Goal: Information Seeking & Learning: Learn about a topic

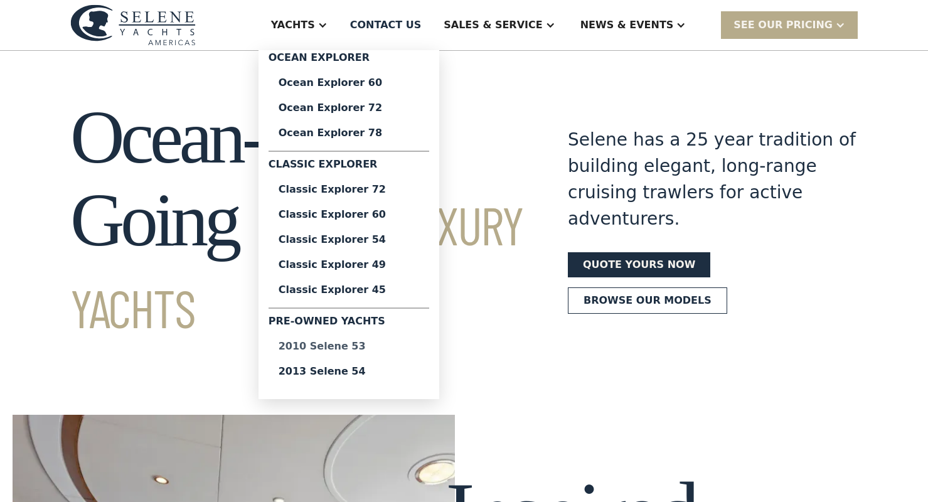
click at [368, 346] on div "2010 Selene 53" at bounding box center [349, 346] width 141 height 10
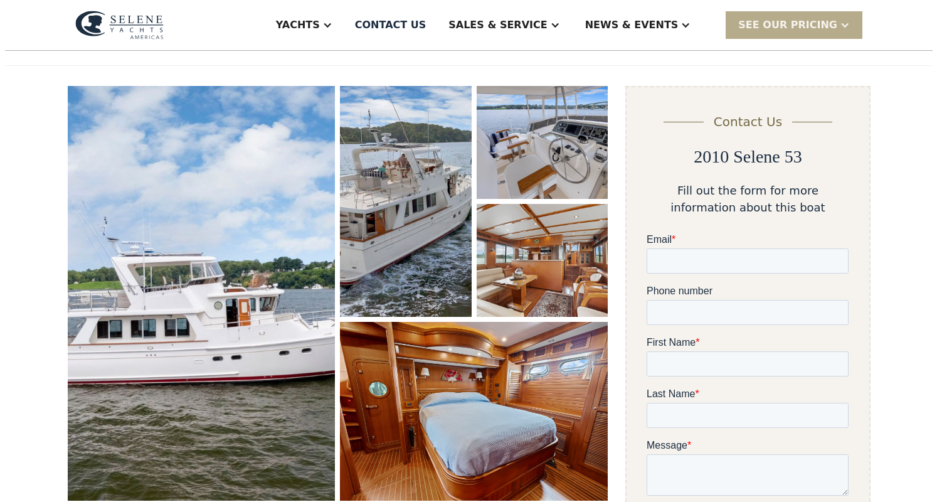
scroll to position [145, 0]
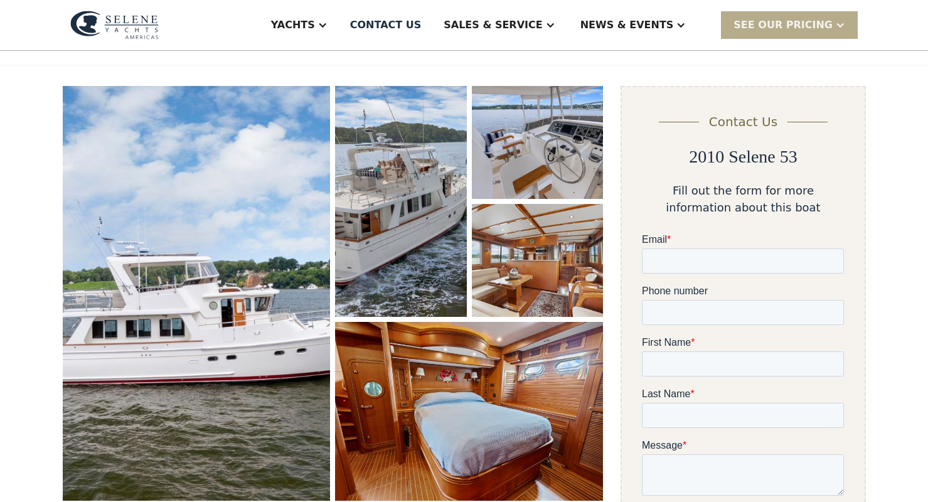
click at [233, 322] on img "open lightbox" at bounding box center [197, 293] width 268 height 415
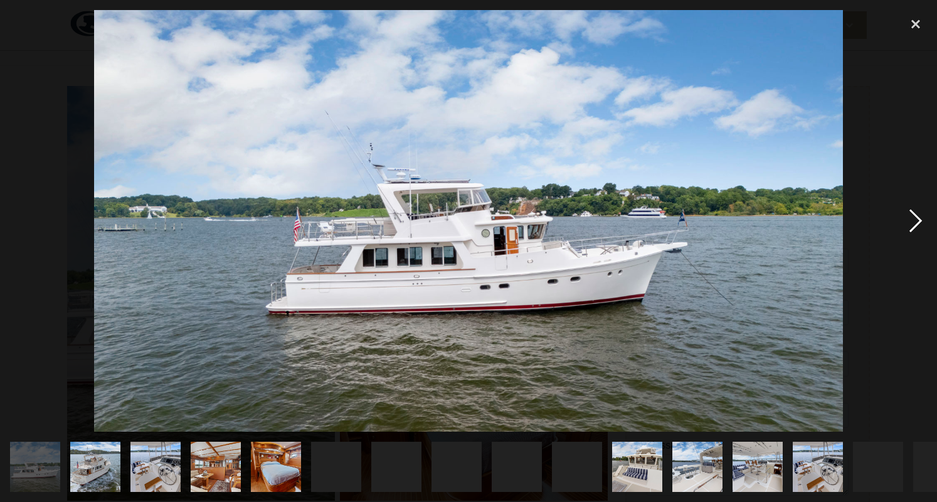
click at [916, 223] on div "next image" at bounding box center [915, 221] width 43 height 422
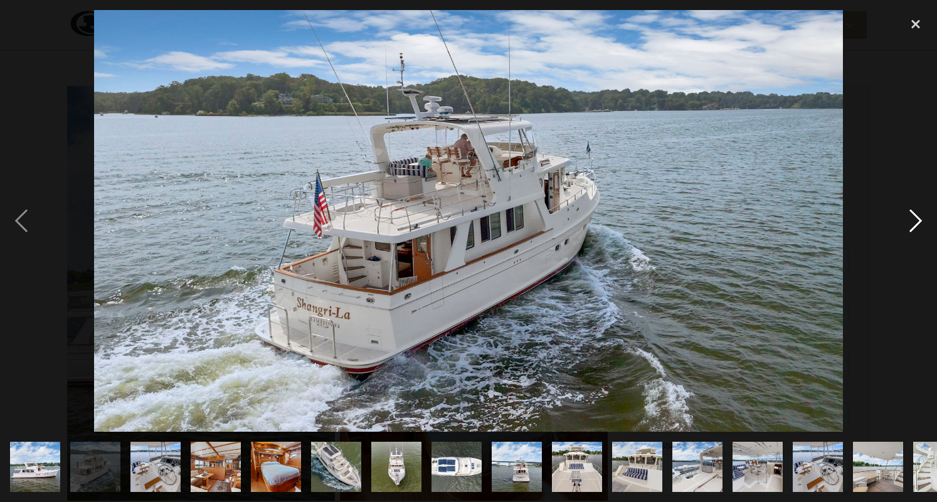
click at [915, 223] on div "next image" at bounding box center [915, 221] width 43 height 422
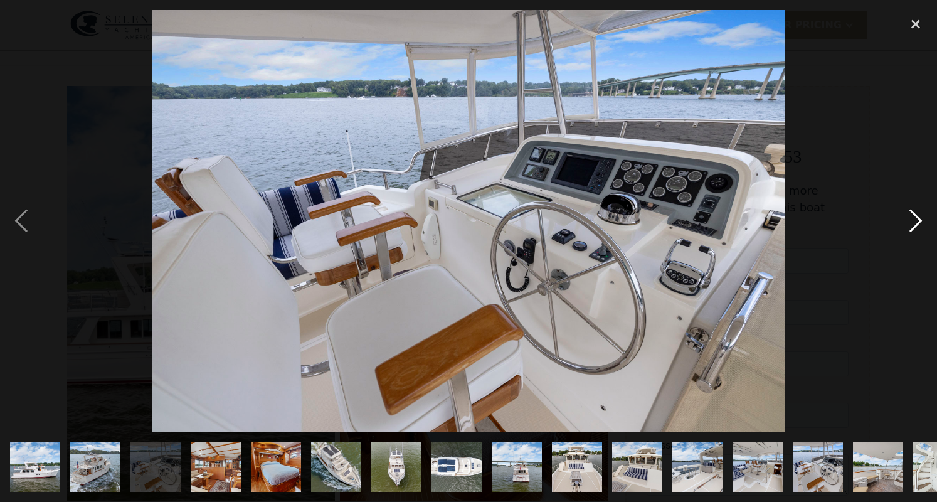
click at [915, 223] on div "next image" at bounding box center [915, 221] width 43 height 422
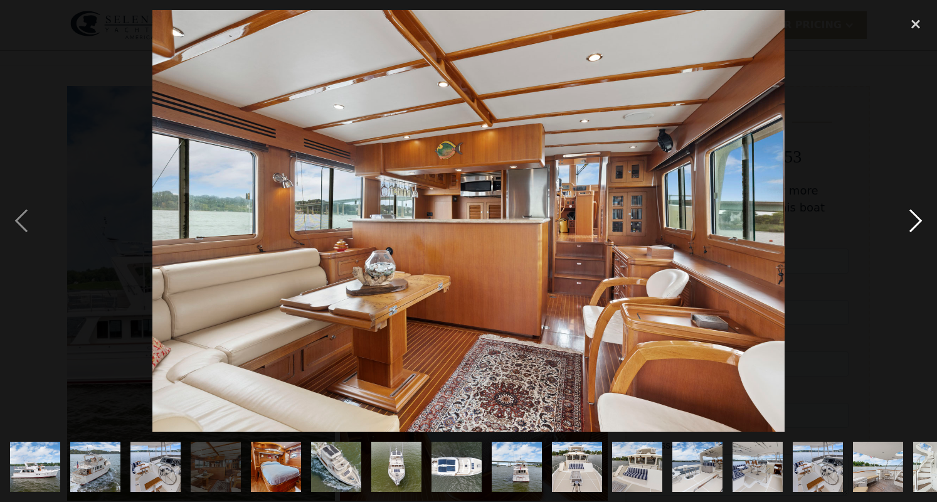
click at [915, 223] on div "next image" at bounding box center [915, 221] width 43 height 422
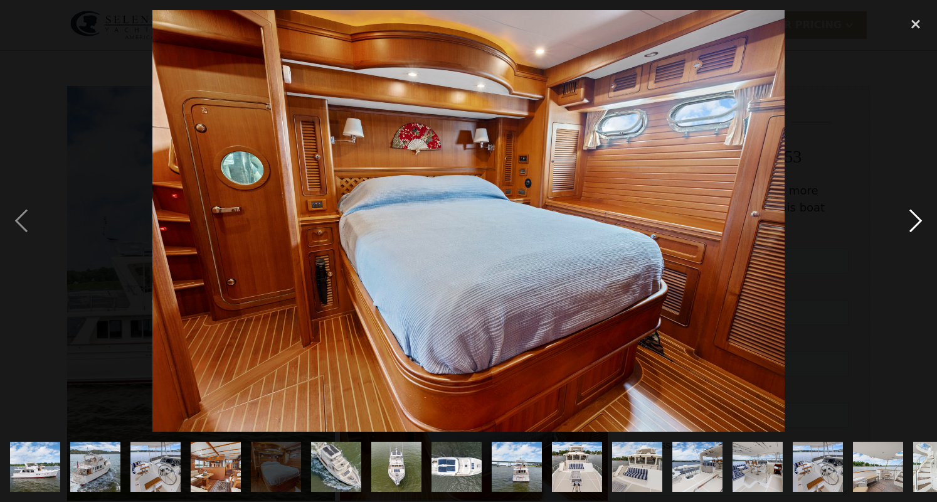
click at [915, 223] on div "next image" at bounding box center [915, 221] width 43 height 422
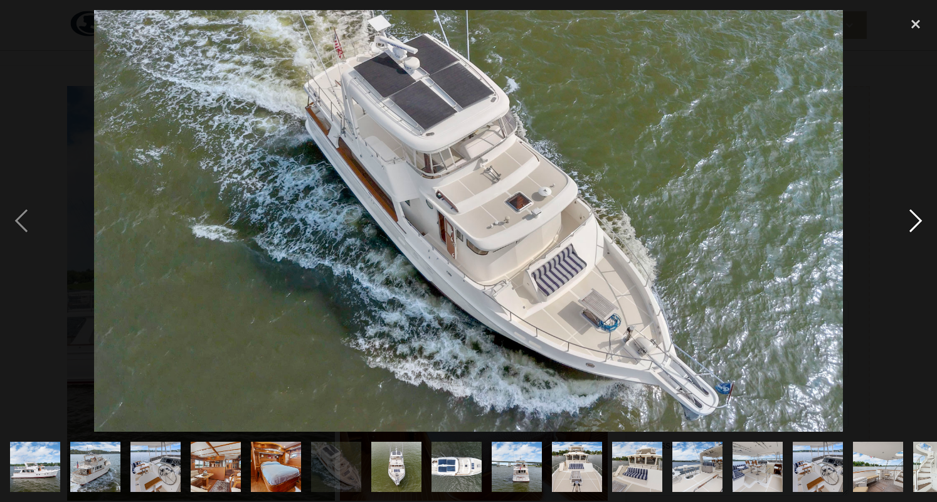
click at [915, 223] on div "next image" at bounding box center [915, 221] width 43 height 422
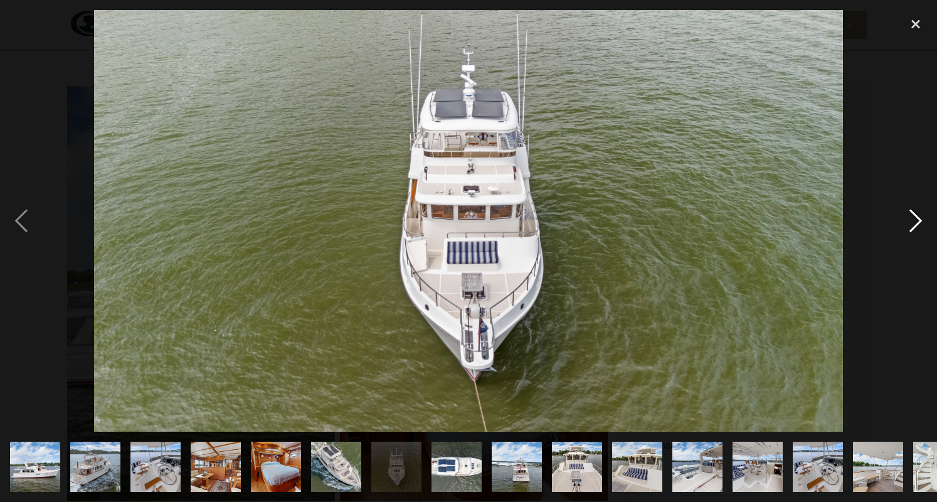
click at [915, 224] on div "next image" at bounding box center [915, 221] width 43 height 422
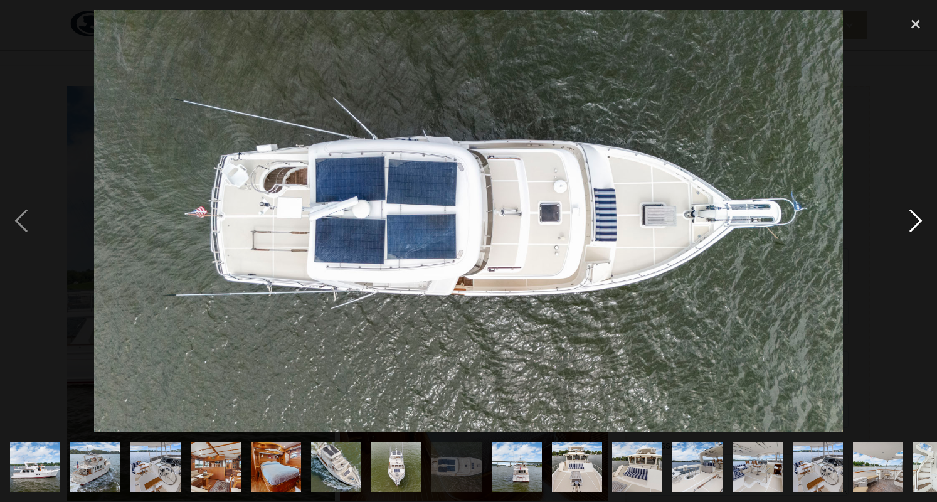
click at [915, 224] on div "next image" at bounding box center [915, 221] width 43 height 422
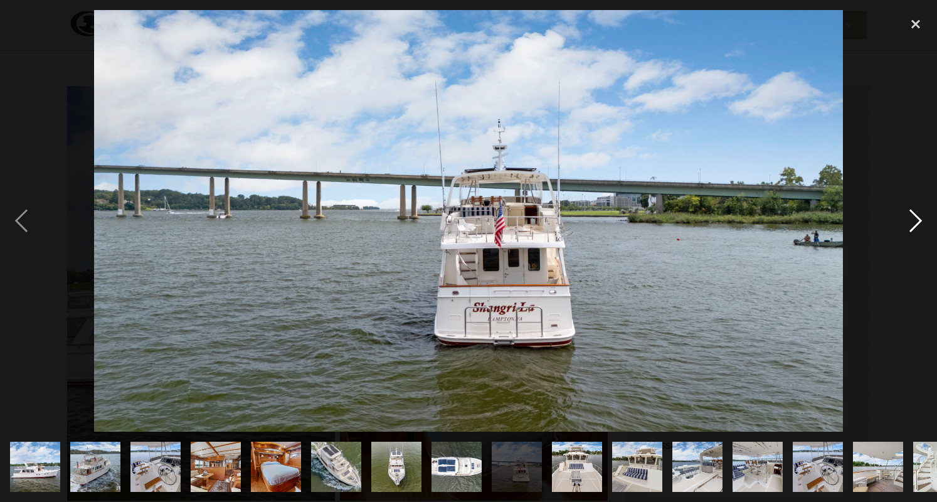
click at [915, 224] on div "next image" at bounding box center [915, 221] width 43 height 422
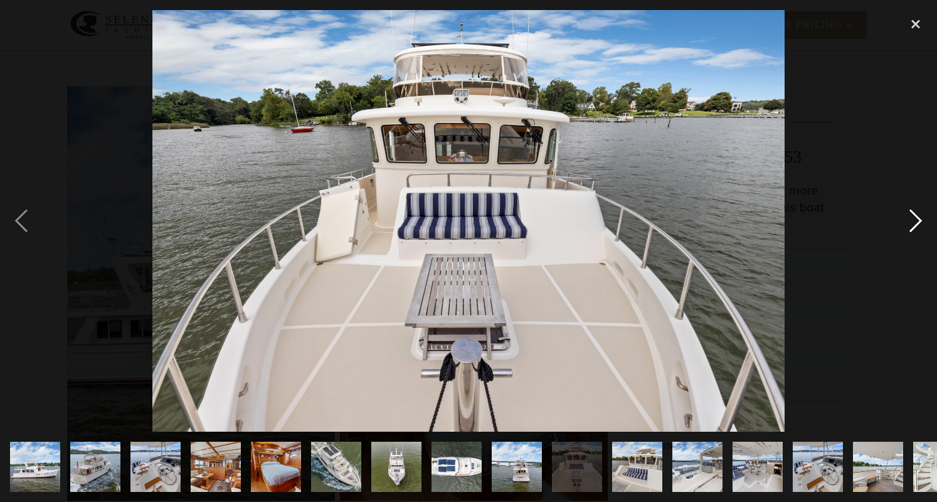
click at [915, 224] on div "next image" at bounding box center [915, 221] width 43 height 422
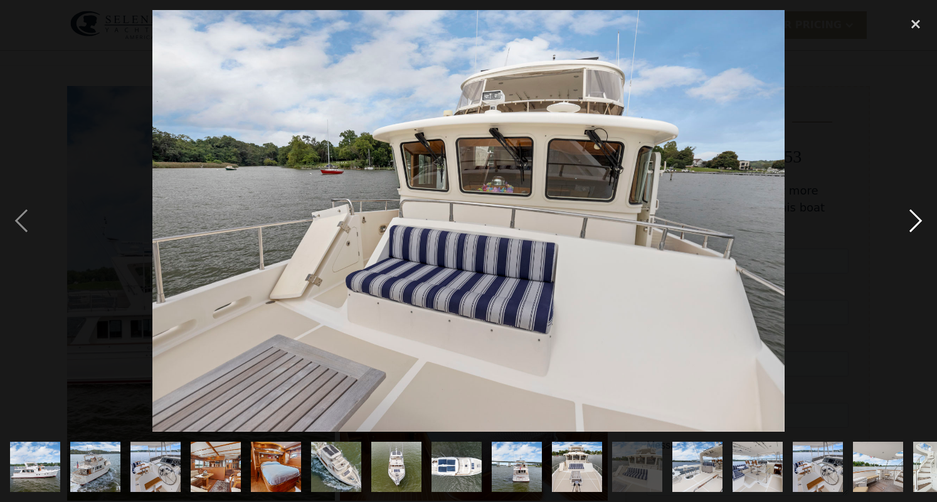
click at [915, 224] on div "next image" at bounding box center [915, 221] width 43 height 422
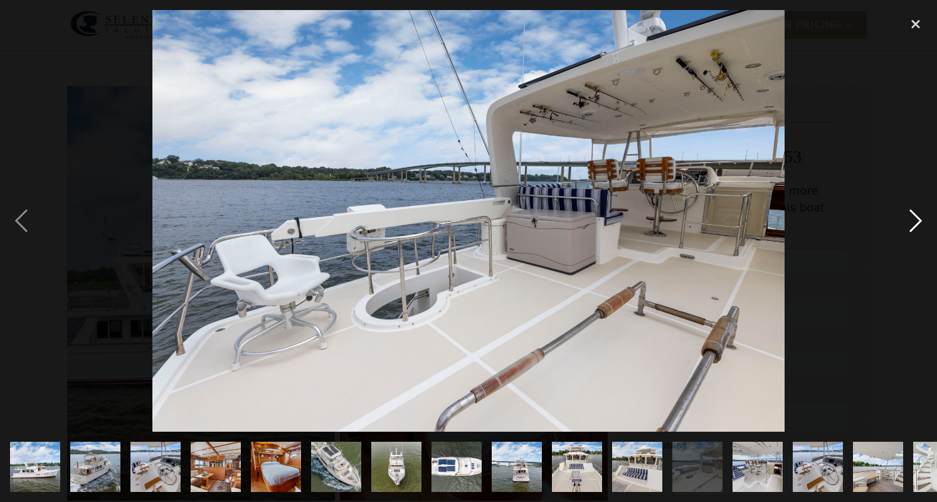
click at [915, 224] on div "next image" at bounding box center [915, 221] width 43 height 422
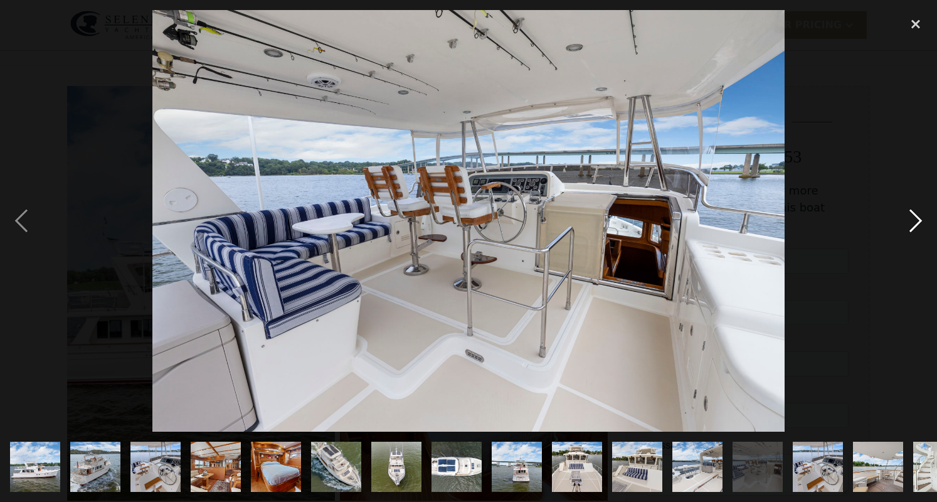
click at [915, 224] on div "next image" at bounding box center [915, 221] width 43 height 422
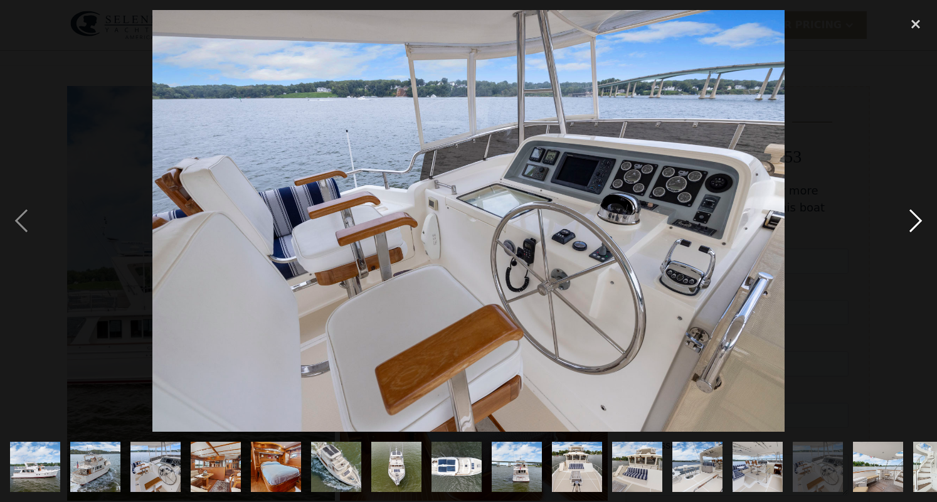
click at [915, 224] on div "next image" at bounding box center [915, 221] width 43 height 422
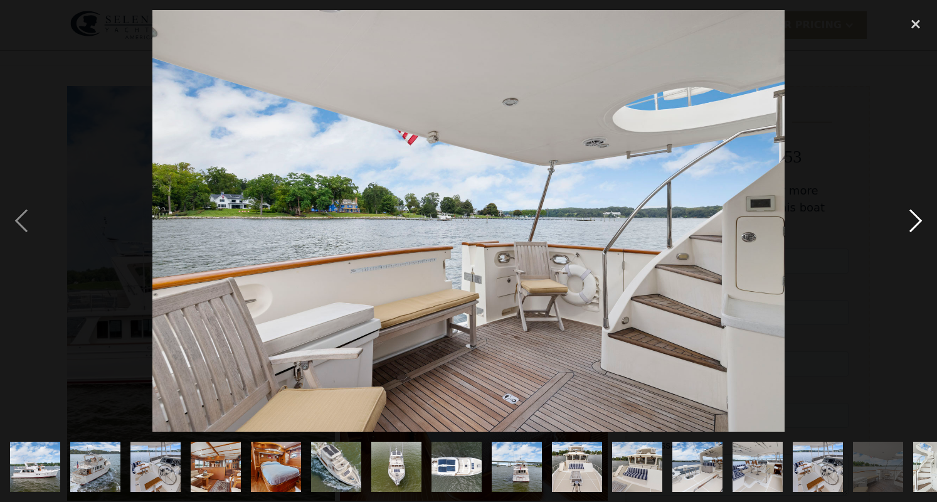
click at [915, 224] on div "next image" at bounding box center [915, 221] width 43 height 422
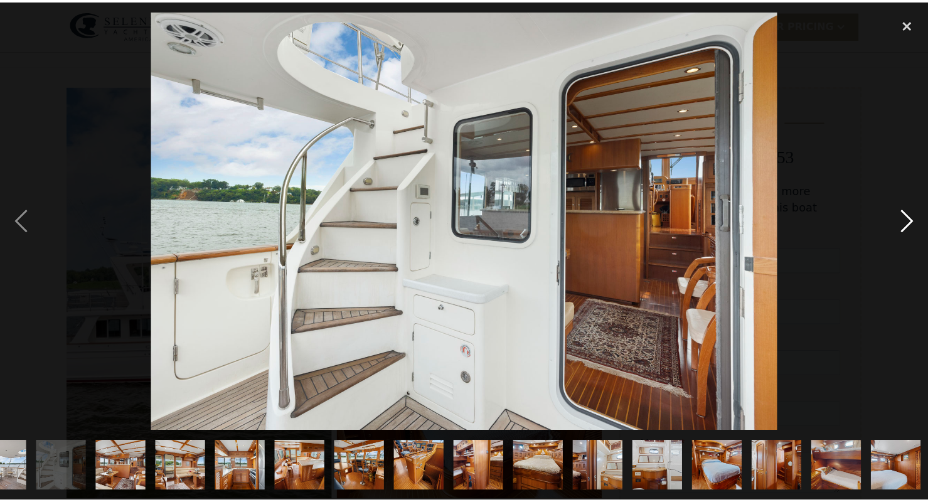
scroll to position [0, 879]
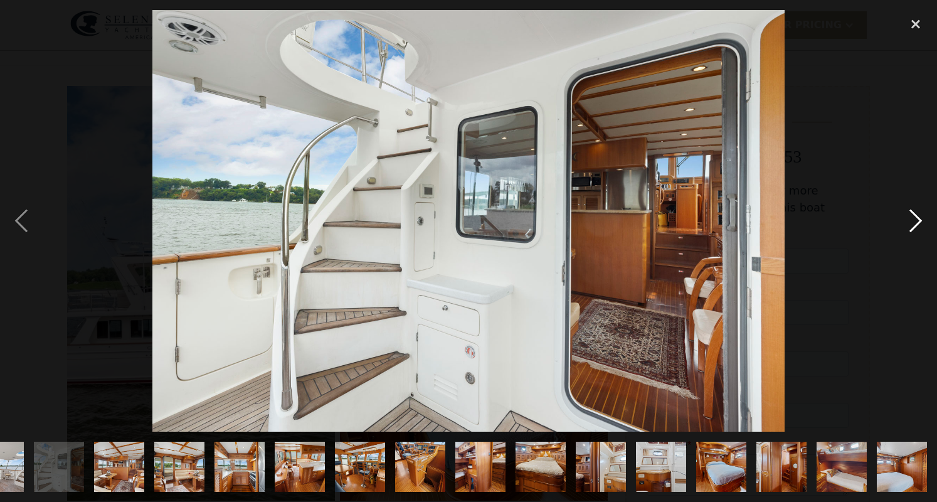
click at [910, 226] on div "next image" at bounding box center [915, 221] width 43 height 422
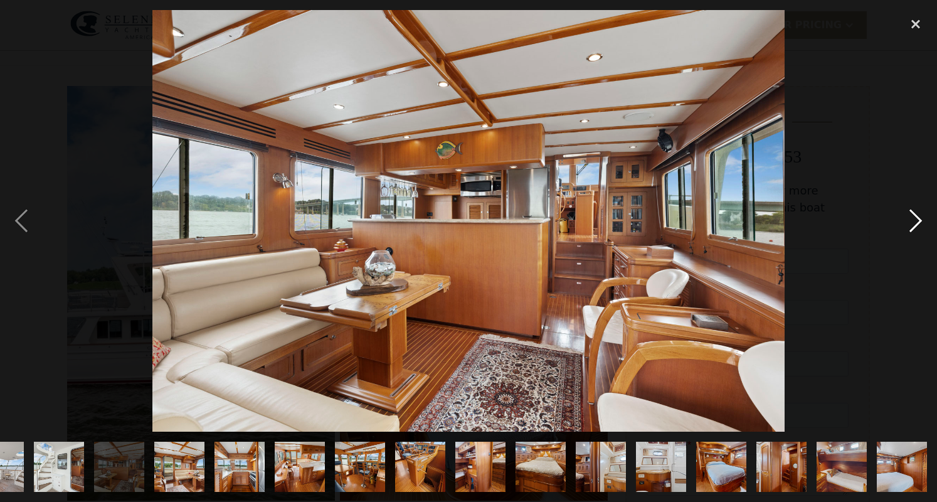
click at [910, 226] on div "next image" at bounding box center [915, 221] width 43 height 422
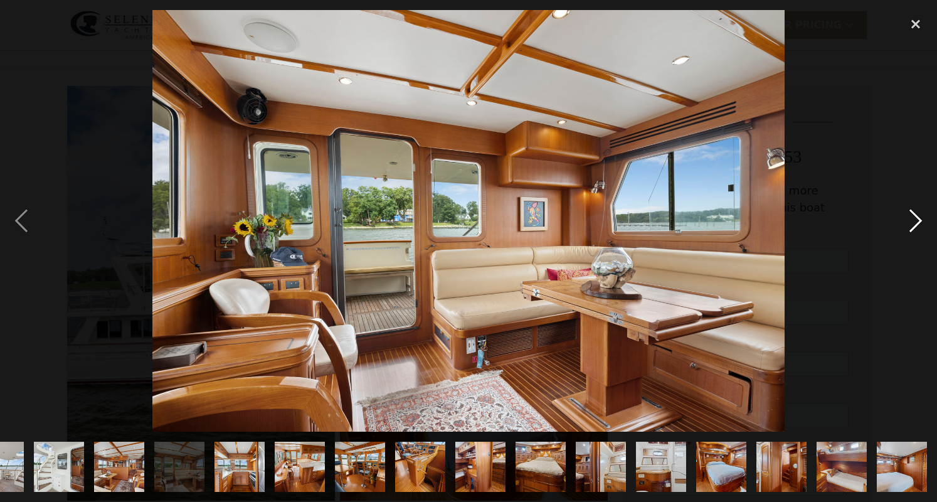
click at [910, 226] on div "next image" at bounding box center [915, 221] width 43 height 422
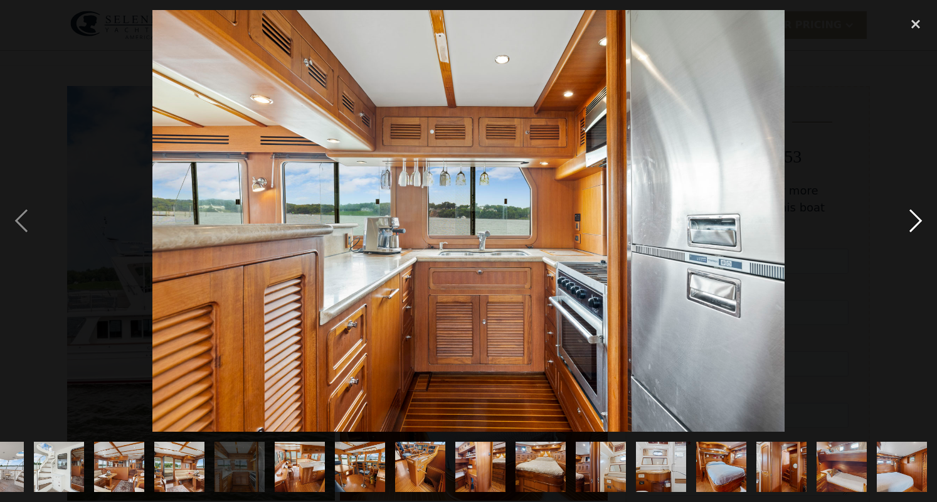
click at [911, 226] on div "next image" at bounding box center [915, 221] width 43 height 422
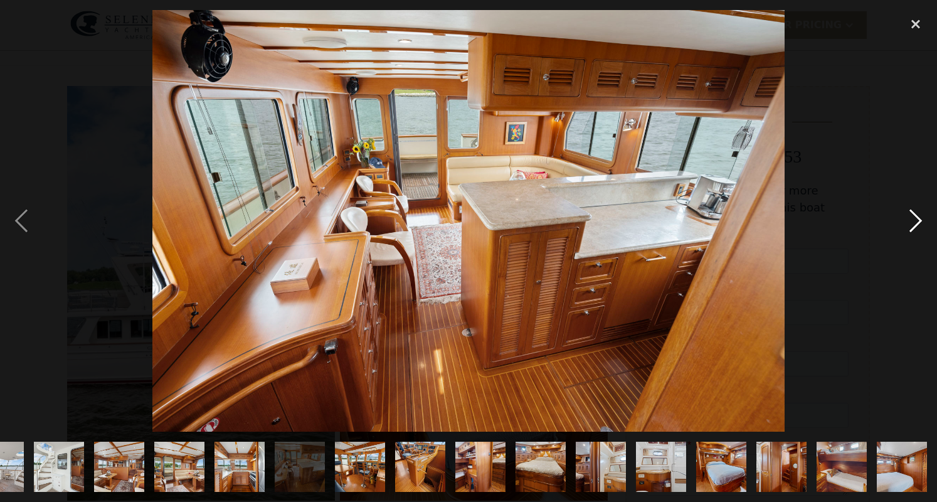
click at [911, 226] on div "next image" at bounding box center [915, 221] width 43 height 422
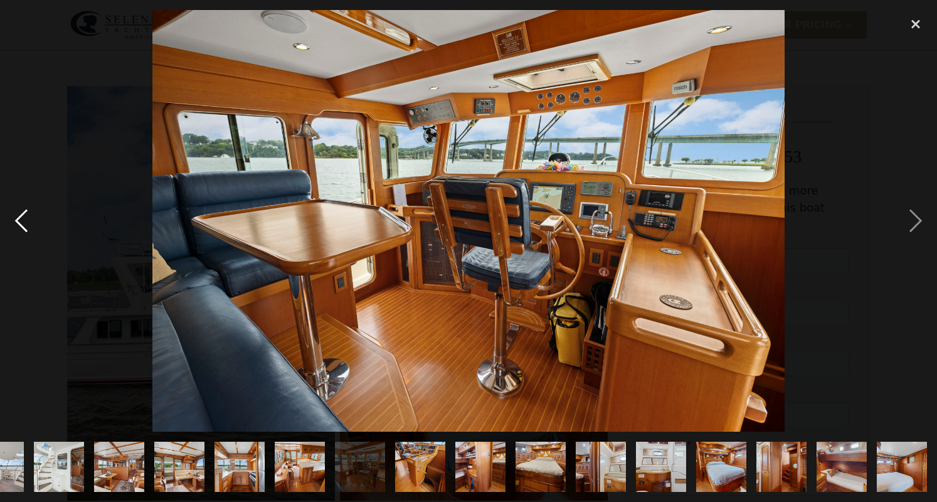
click at [18, 226] on div "previous image" at bounding box center [21, 221] width 43 height 422
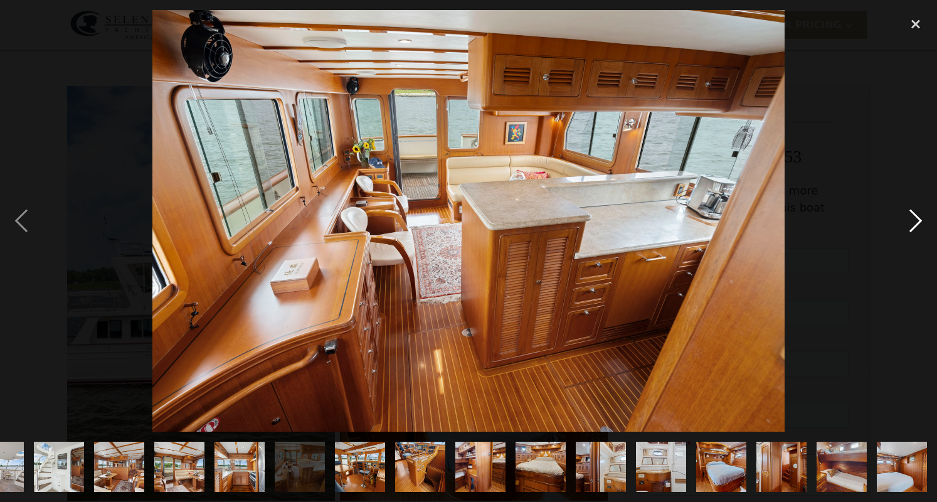
click at [916, 218] on div "next image" at bounding box center [915, 221] width 43 height 422
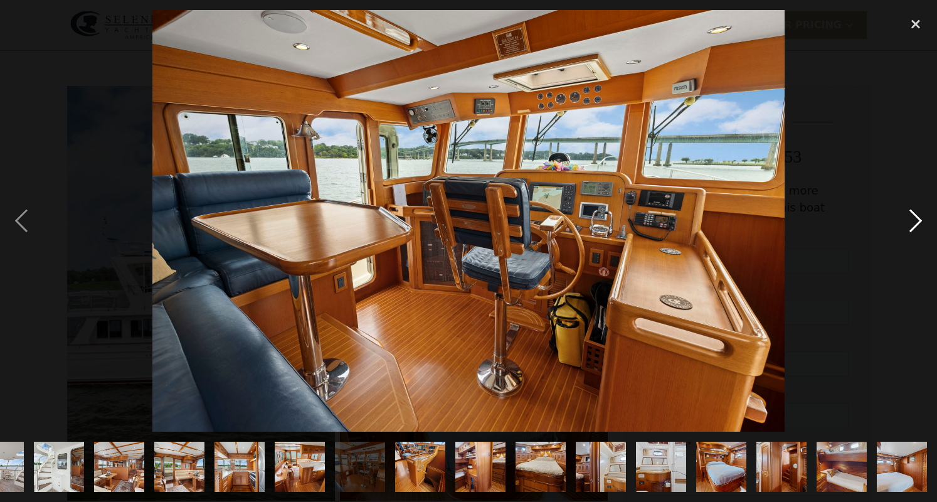
click at [916, 218] on div "next image" at bounding box center [915, 221] width 43 height 422
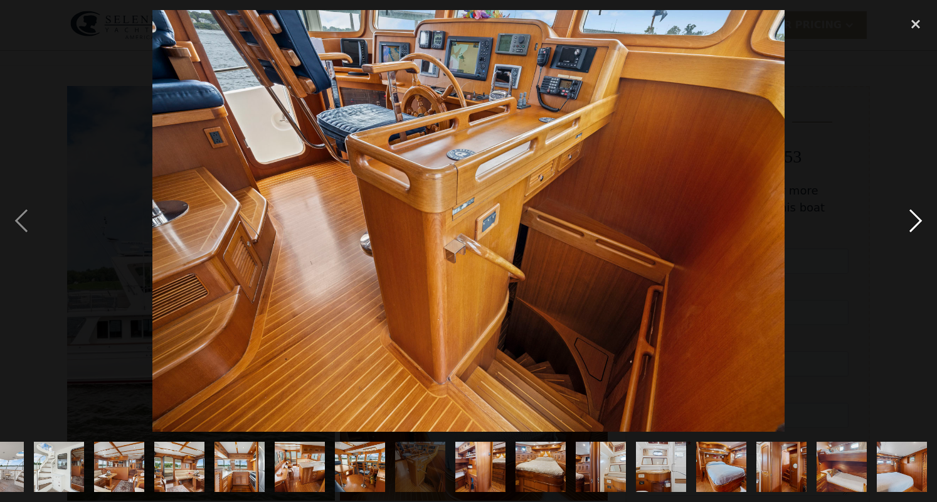
click at [916, 218] on div "next image" at bounding box center [915, 221] width 43 height 422
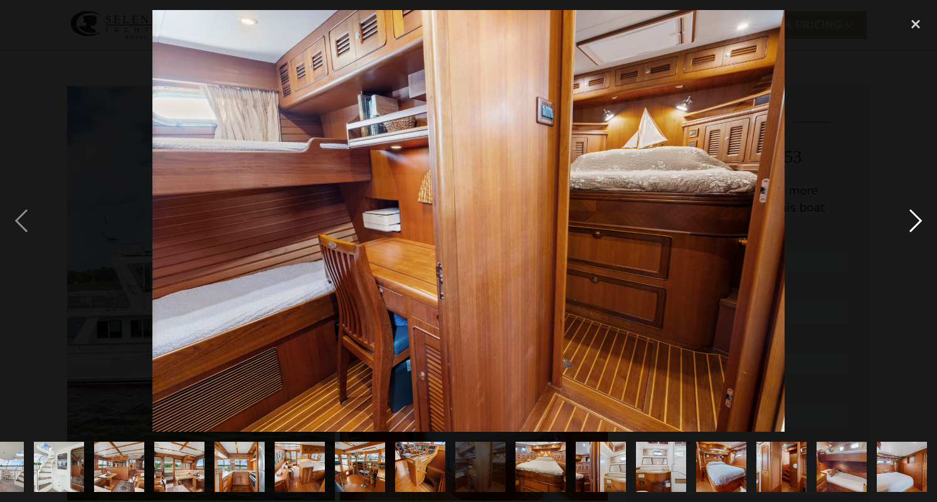
click at [915, 224] on div "next image" at bounding box center [915, 221] width 43 height 422
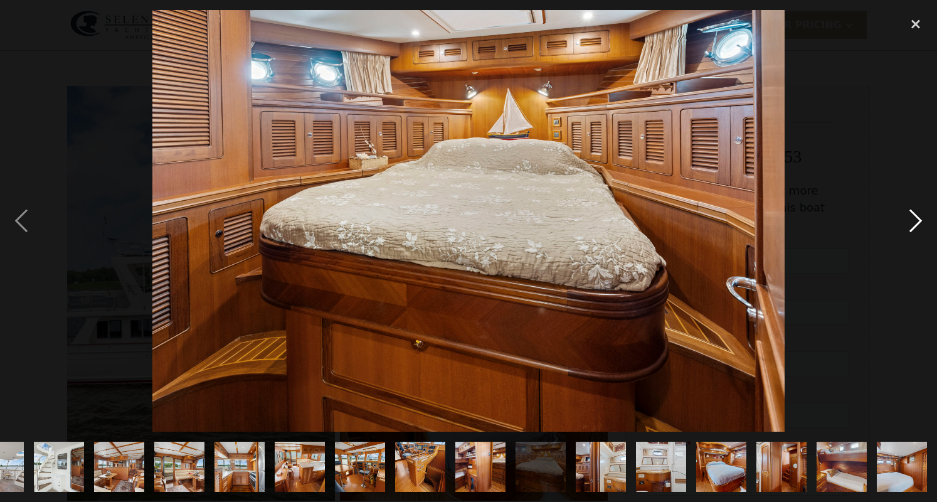
click at [915, 224] on div "next image" at bounding box center [915, 221] width 43 height 422
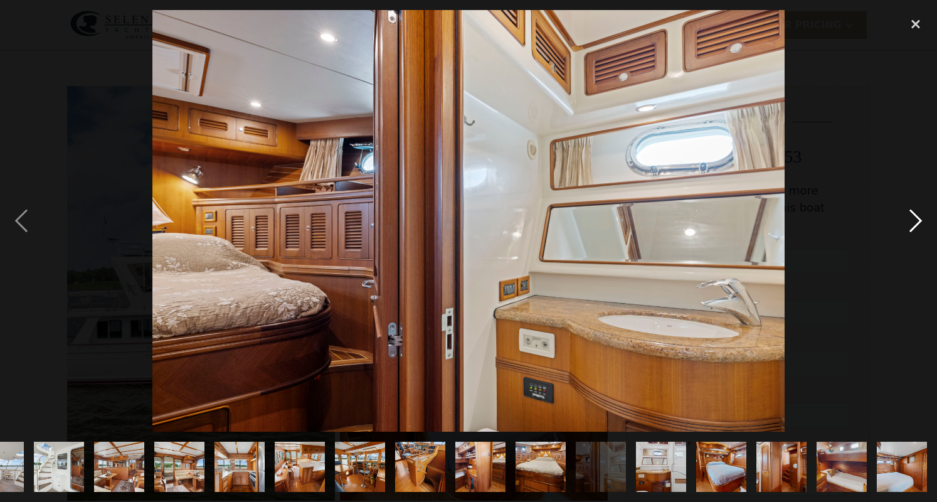
click at [914, 224] on div "next image" at bounding box center [915, 221] width 43 height 422
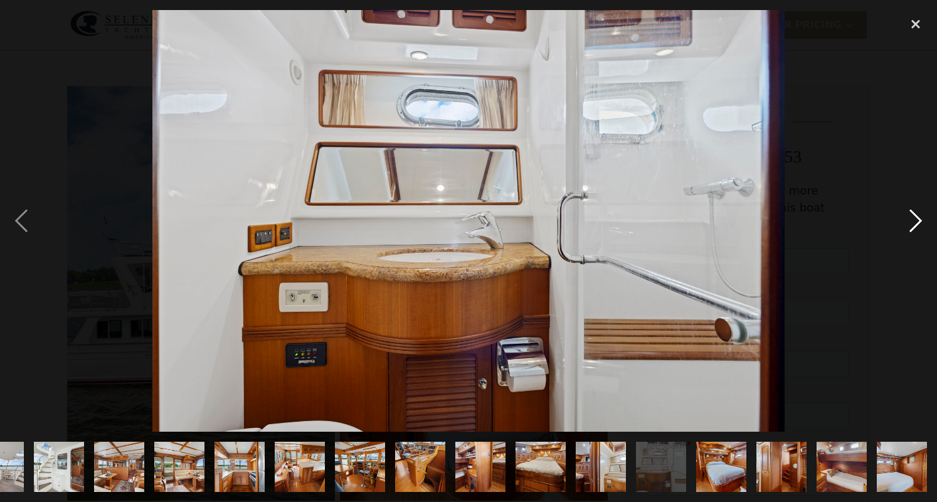
click at [913, 224] on div "next image" at bounding box center [915, 221] width 43 height 422
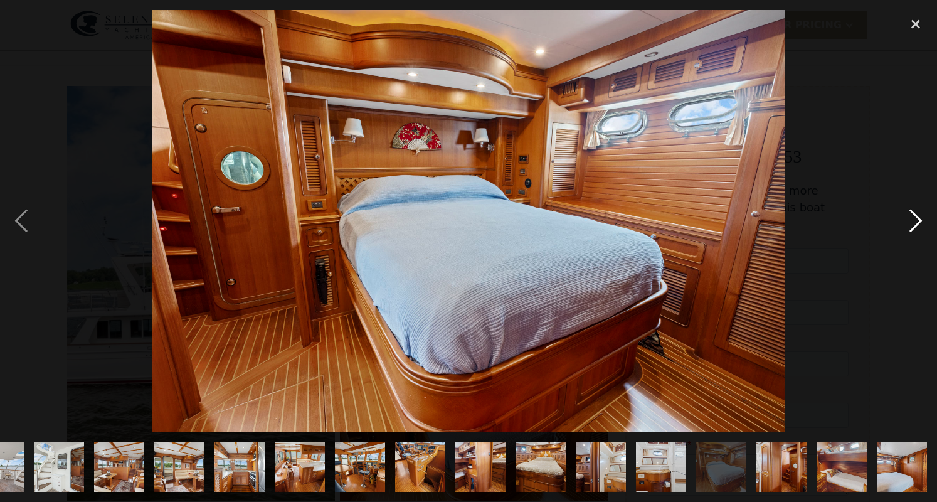
click at [913, 225] on div "next image" at bounding box center [915, 221] width 43 height 422
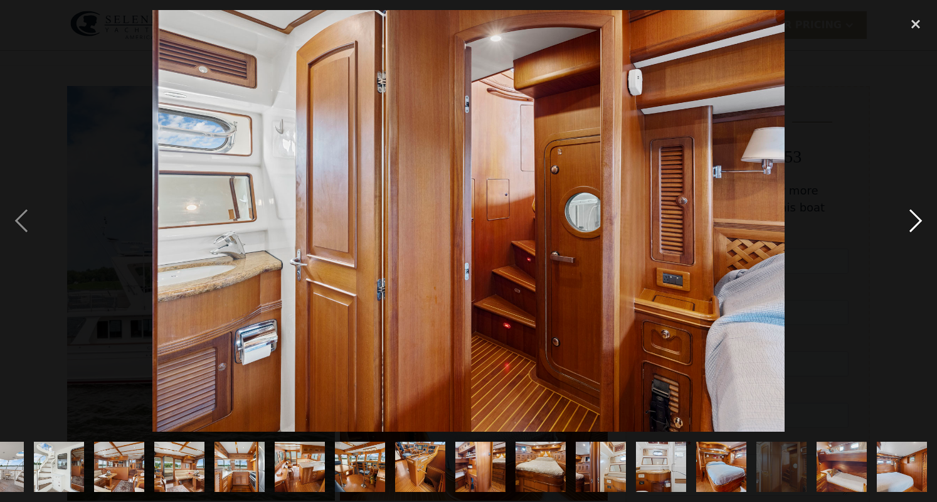
click at [912, 225] on div "next image" at bounding box center [915, 221] width 43 height 422
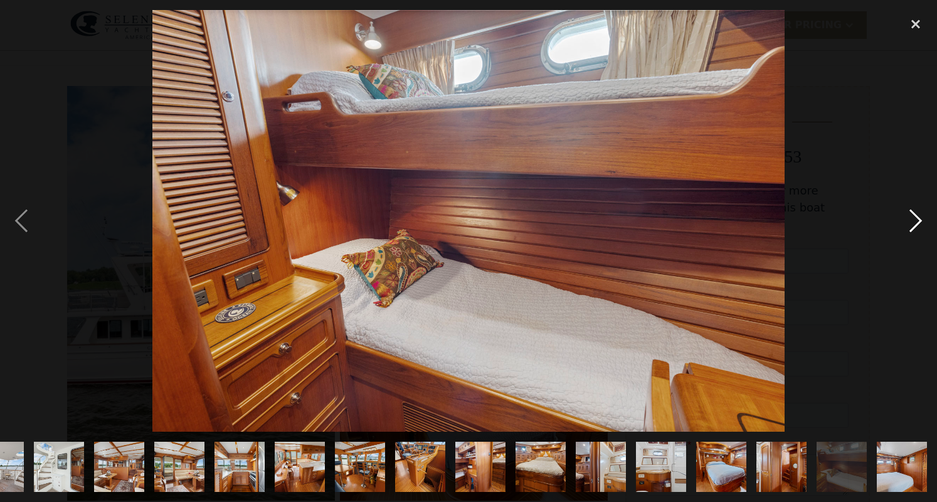
click at [912, 225] on div "next image" at bounding box center [915, 221] width 43 height 422
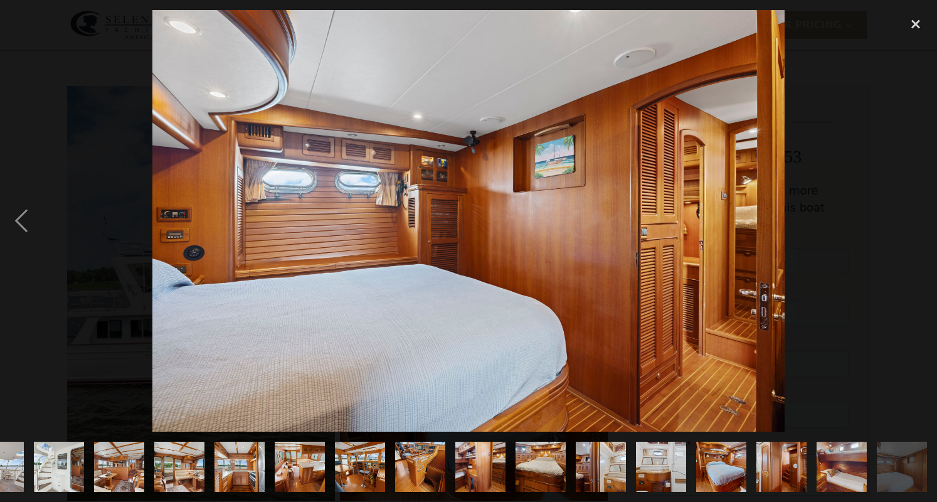
click at [912, 225] on div "next image" at bounding box center [915, 221] width 43 height 422
click at [918, 21] on div "close lightbox" at bounding box center [915, 24] width 43 height 28
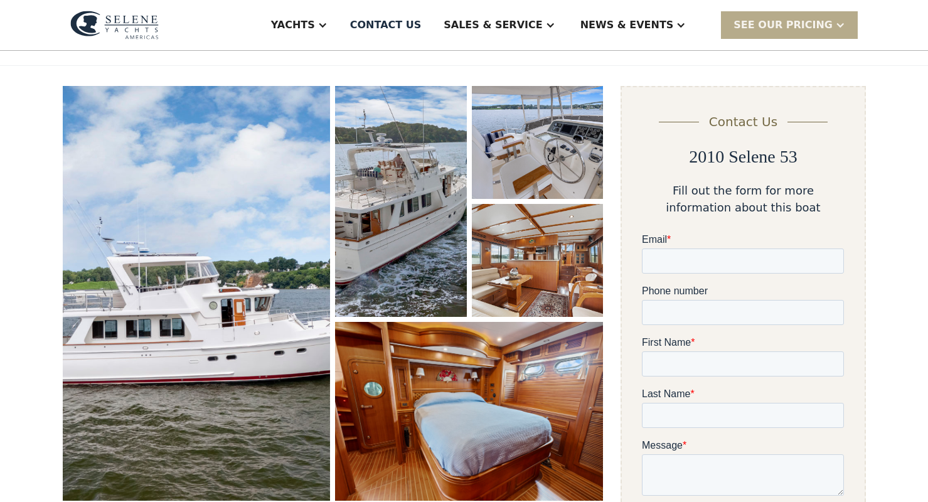
scroll to position [0, 0]
